Goal: Information Seeking & Learning: Learn about a topic

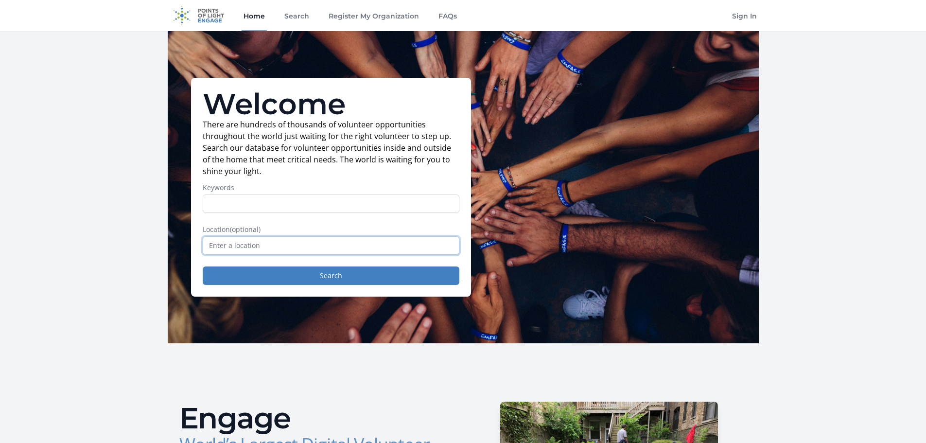
click at [238, 242] on input "text" at bounding box center [331, 245] width 257 height 18
click at [277, 279] on button "Search" at bounding box center [331, 275] width 257 height 18
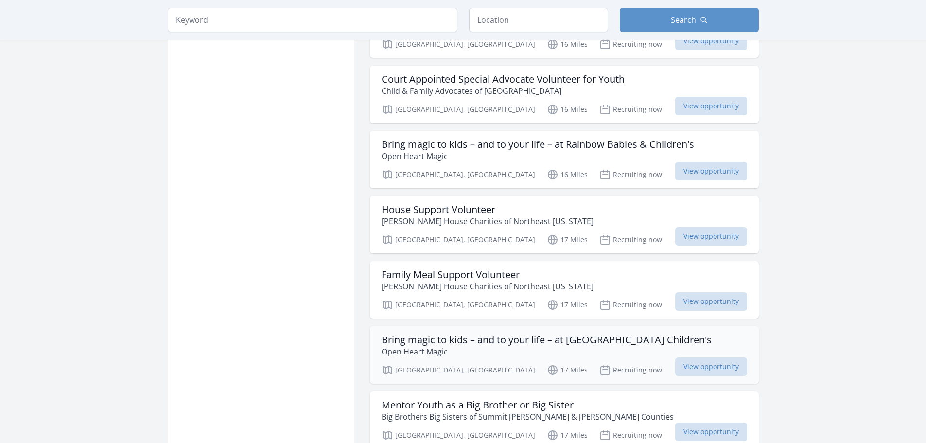
scroll to position [972, 0]
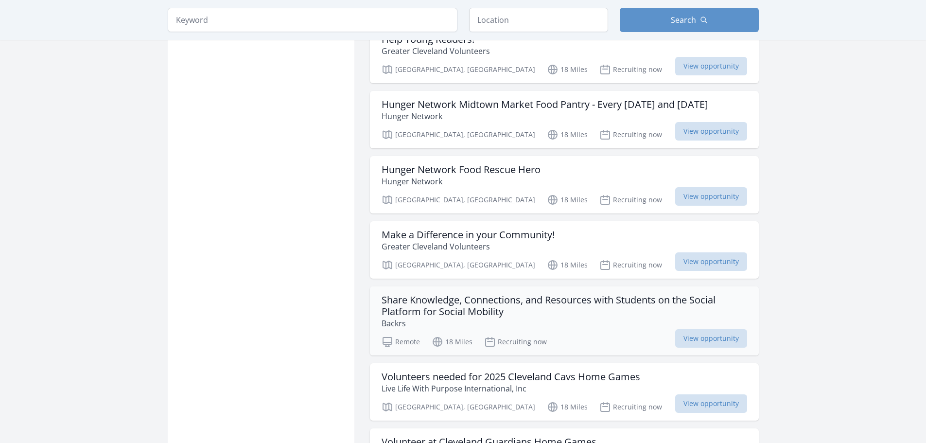
scroll to position [2042, 0]
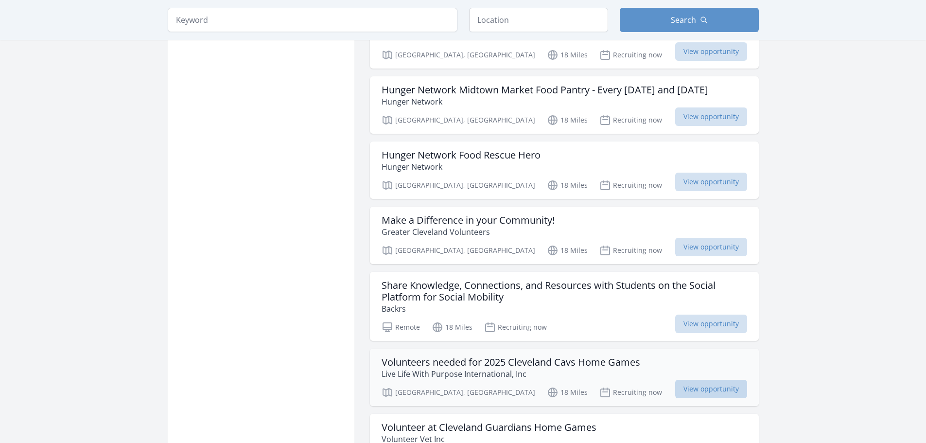
click at [695, 380] on span "View opportunity" at bounding box center [711, 389] width 72 height 18
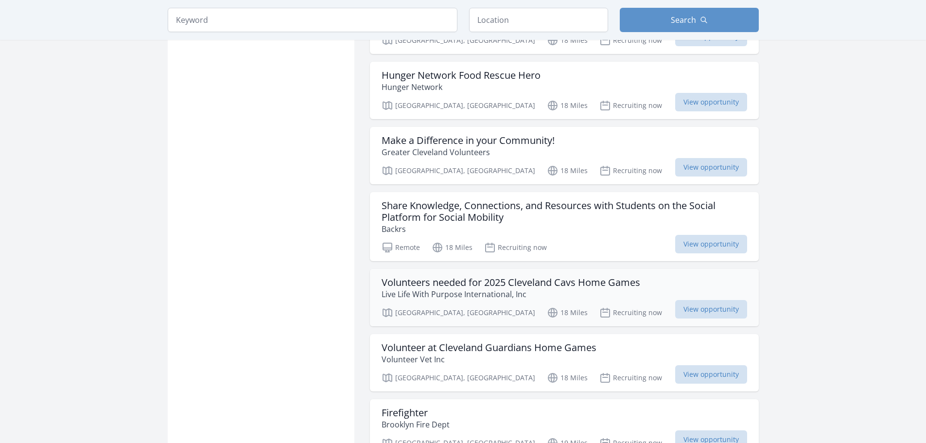
scroll to position [2139, 0]
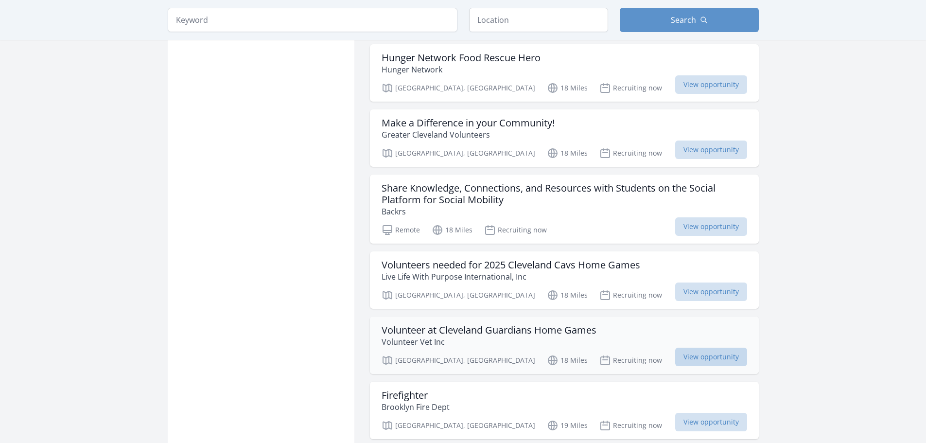
click at [690, 348] on span "View opportunity" at bounding box center [711, 357] width 72 height 18
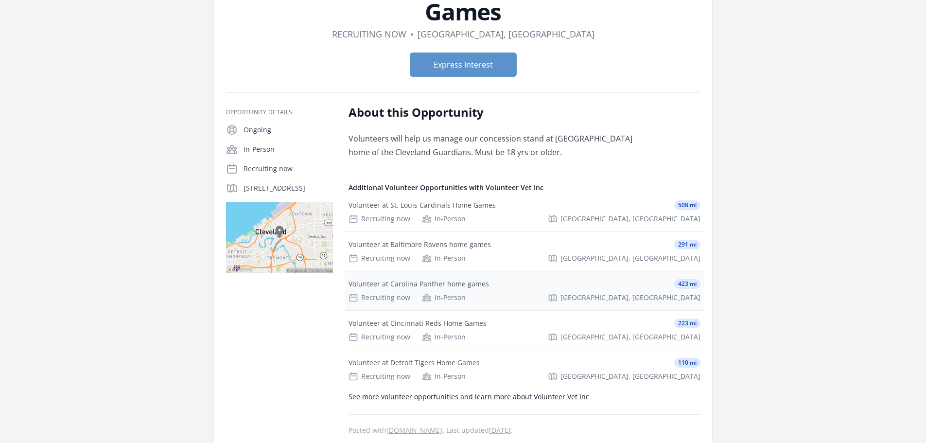
scroll to position [146, 0]
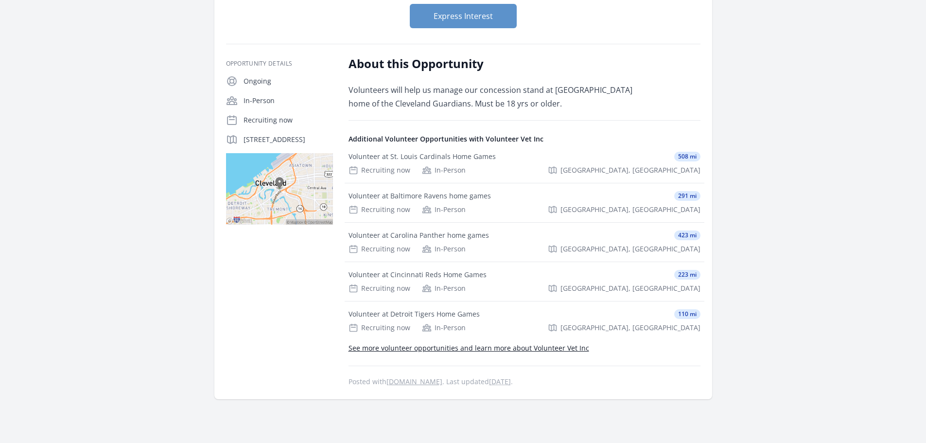
click at [496, 352] on link "See more volunteer opportunities and learn more about Volunteer Vet Inc" at bounding box center [469, 347] width 241 height 9
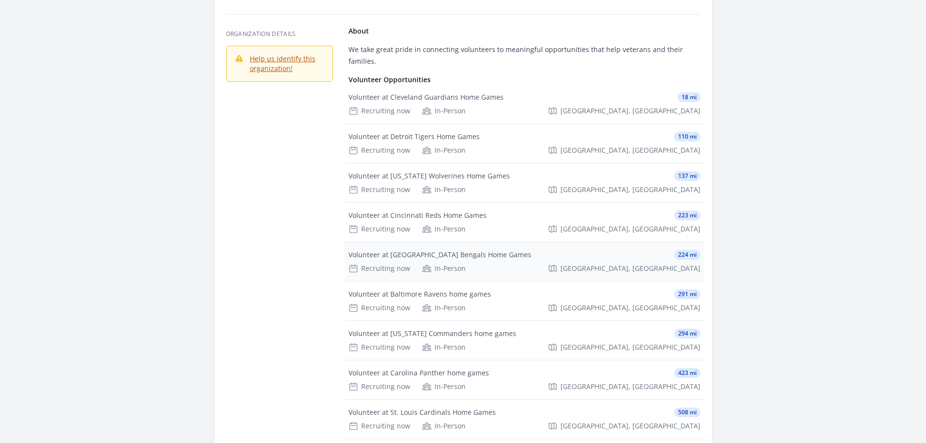
scroll to position [49, 0]
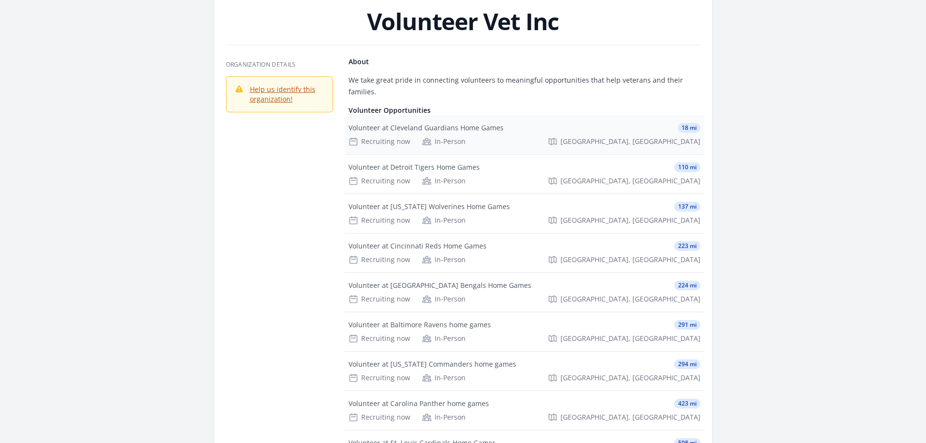
click at [405, 123] on div "Volunteer at Cleveland Guardians Home Games" at bounding box center [426, 128] width 155 height 10
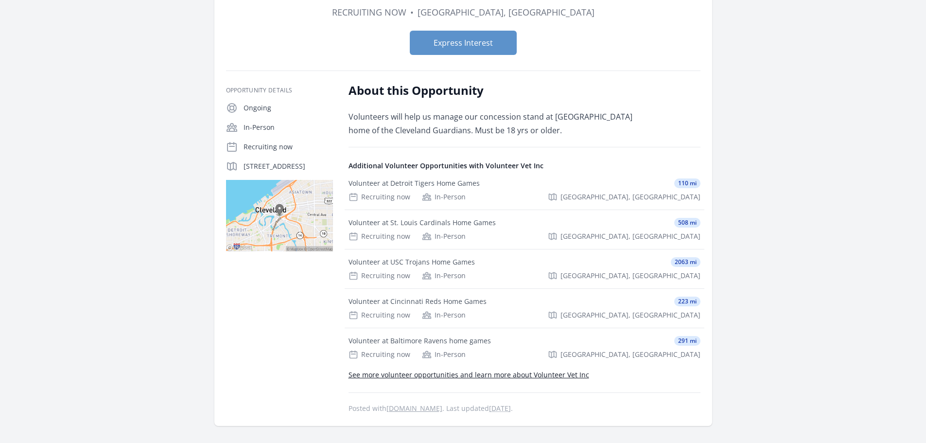
scroll to position [49, 0]
